Goal: Information Seeking & Learning: Learn about a topic

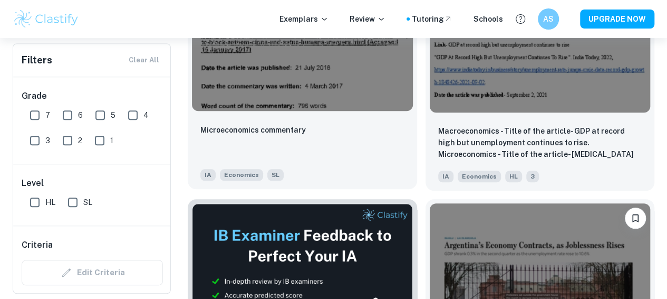
scroll to position [433, 0]
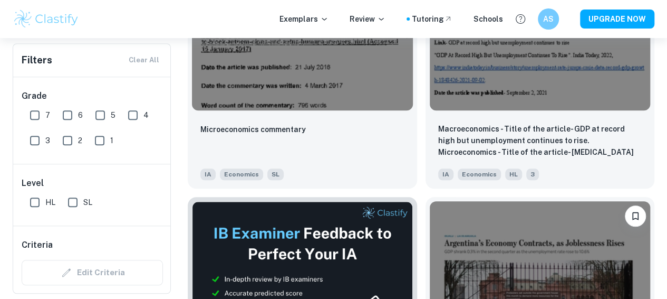
click at [34, 113] on input "7" at bounding box center [34, 114] width 21 height 21
checkbox input "true"
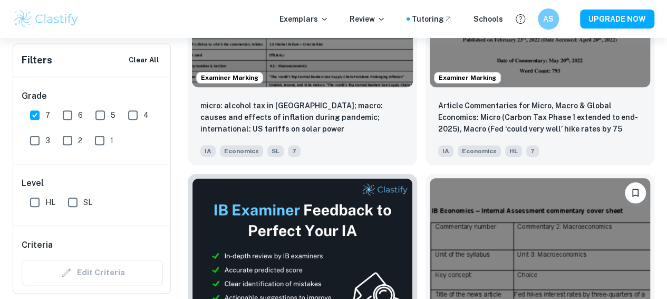
scroll to position [507, 0]
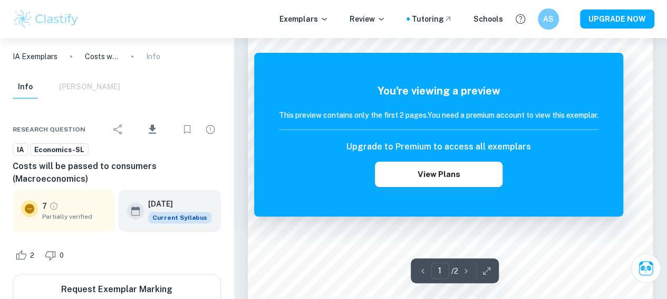
scroll to position [58, 0]
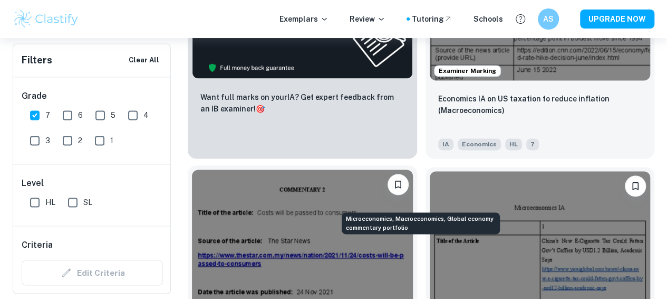
scroll to position [735, 0]
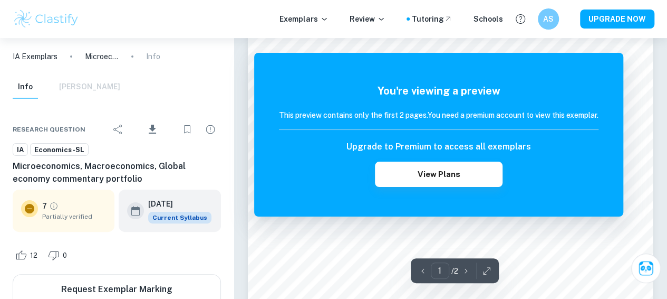
scroll to position [31, 0]
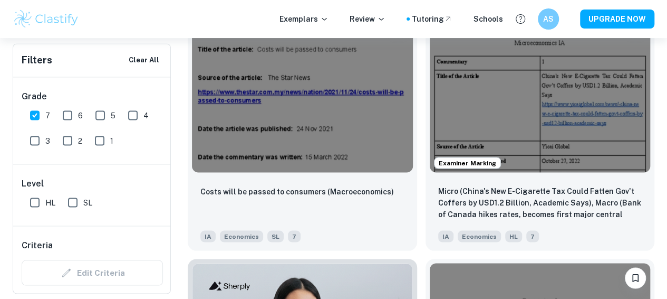
scroll to position [910, 0]
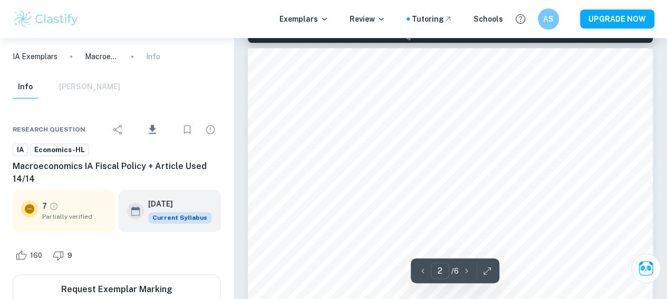
scroll to position [647, 0]
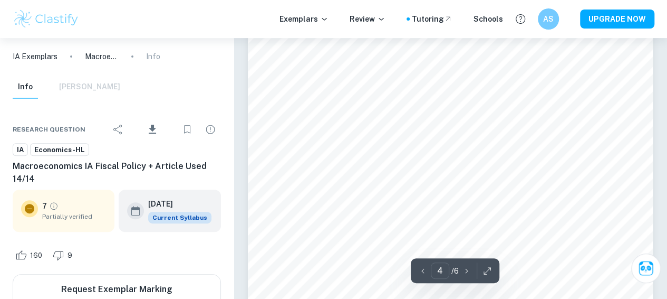
type input "5"
